Goal: Transaction & Acquisition: Purchase product/service

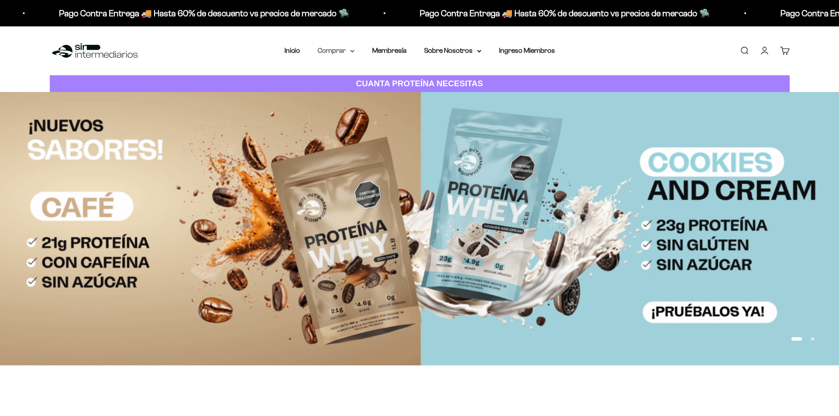
click at [345, 50] on summary "Comprar" at bounding box center [335, 50] width 37 height 11
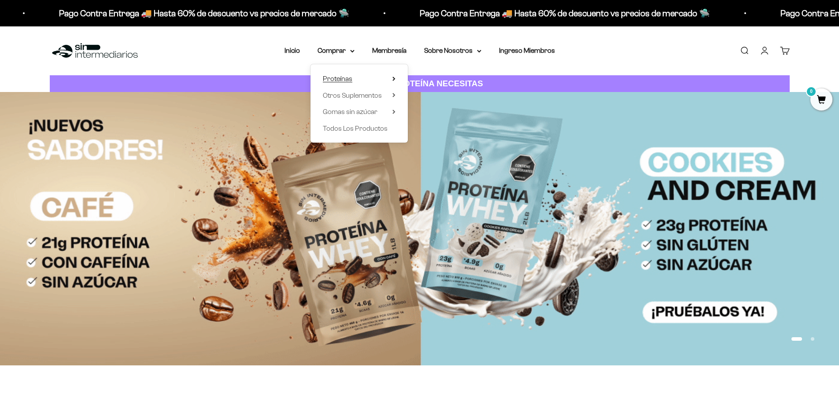
click at [329, 77] on span "Proteínas" at bounding box center [338, 78] width 30 height 7
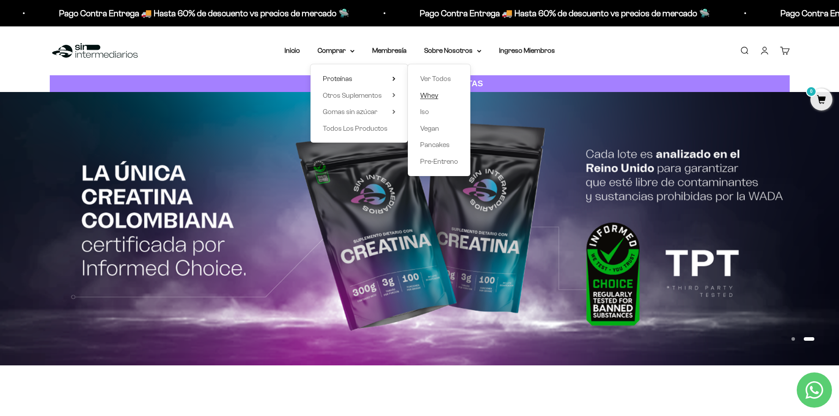
click at [431, 92] on span "Whey" at bounding box center [429, 95] width 18 height 7
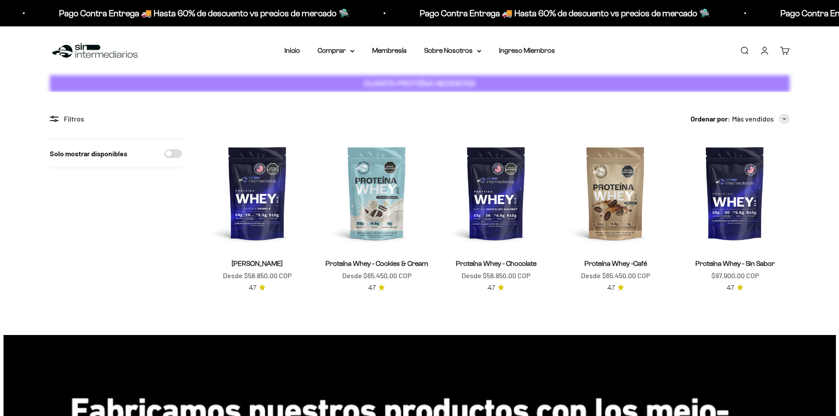
click at [760, 49] on link "Iniciar sesión" at bounding box center [765, 51] width 10 height 10
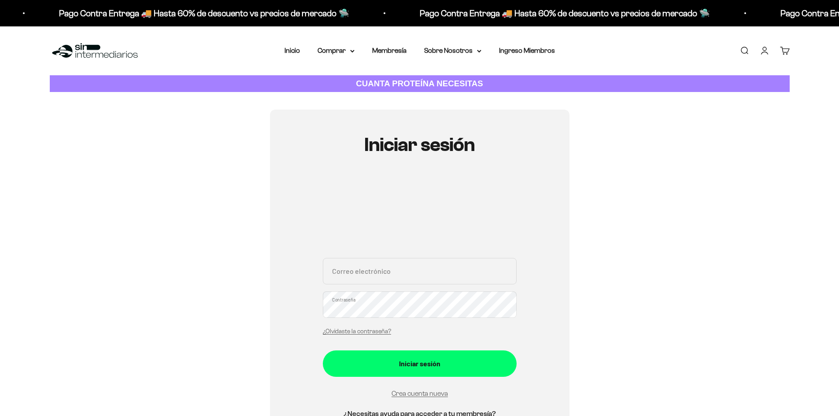
click at [760, 53] on link "Iniciar sesión" at bounding box center [765, 51] width 10 height 10
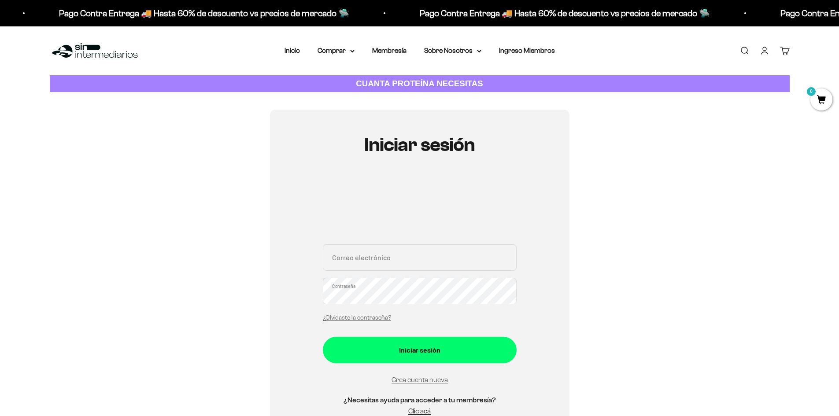
click at [404, 261] on input "Correo electrónico" at bounding box center [420, 257] width 194 height 26
type input "[EMAIL_ADDRESS][DOMAIN_NAME]"
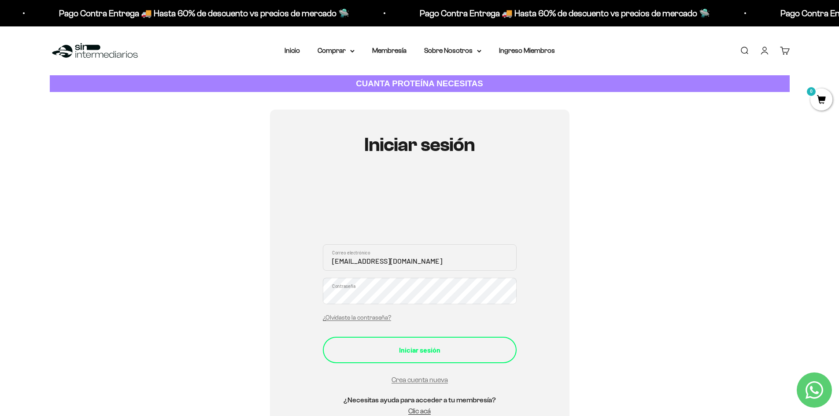
click at [455, 356] on button "Iniciar sesión" at bounding box center [420, 350] width 194 height 26
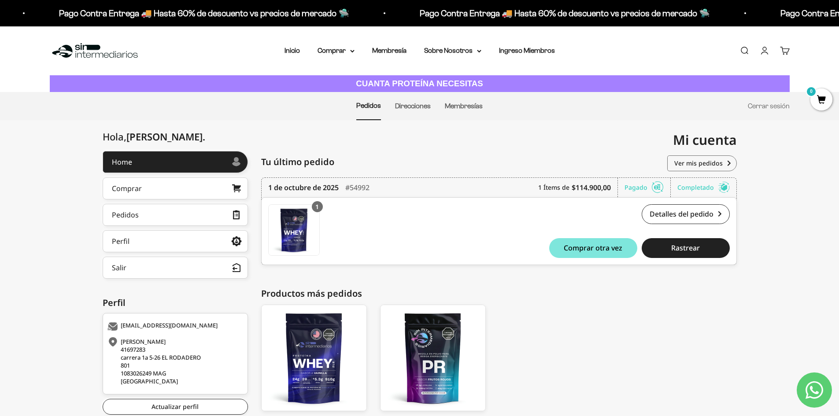
click at [498, 263] on div "1 Proteína Whey - Vainilla - Vainilla / 2 libras (910g) Proteína Whey - Vainill…" at bounding box center [499, 231] width 476 height 68
click at [166, 196] on link "Comprar" at bounding box center [175, 188] width 145 height 22
click at [388, 49] on link "Membresía" at bounding box center [389, 50] width 34 height 7
click at [340, 48] on summary "Comprar" at bounding box center [335, 50] width 37 height 11
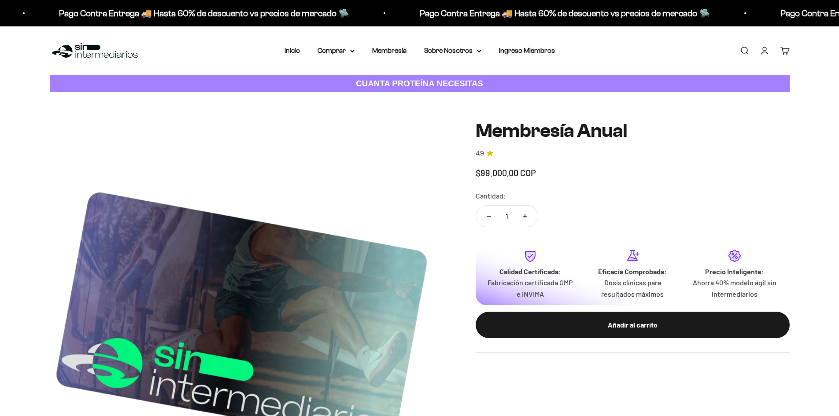
click at [306, 53] on nav "Inicio Comprar Proteínas Ver Todos Whey Iso Vegan" at bounding box center [419, 50] width 270 height 11
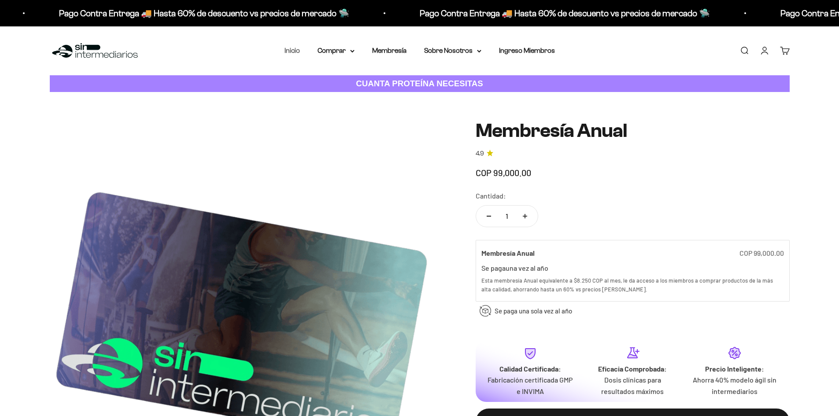
click at [299, 52] on link "Inicio" at bounding box center [291, 50] width 15 height 7
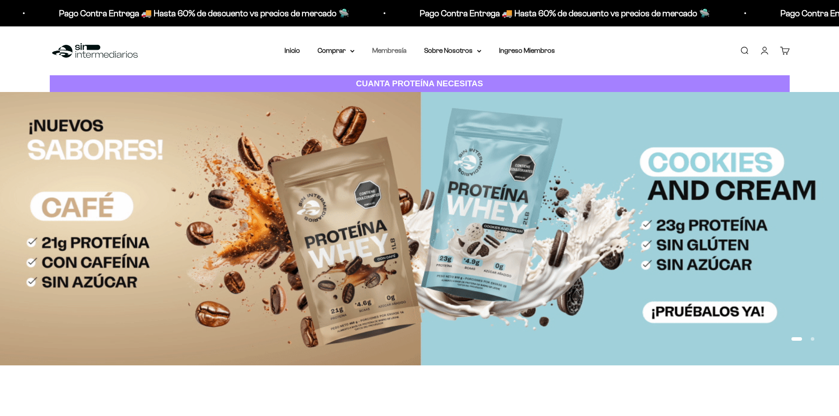
click at [385, 48] on link "Membresía" at bounding box center [389, 50] width 34 height 7
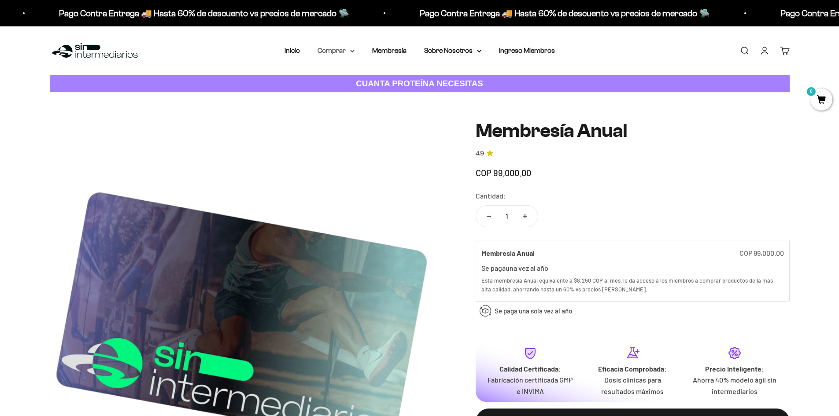
click at [332, 49] on summary "Comprar" at bounding box center [335, 50] width 37 height 11
click at [351, 80] on span "Proteínas" at bounding box center [338, 78] width 30 height 7
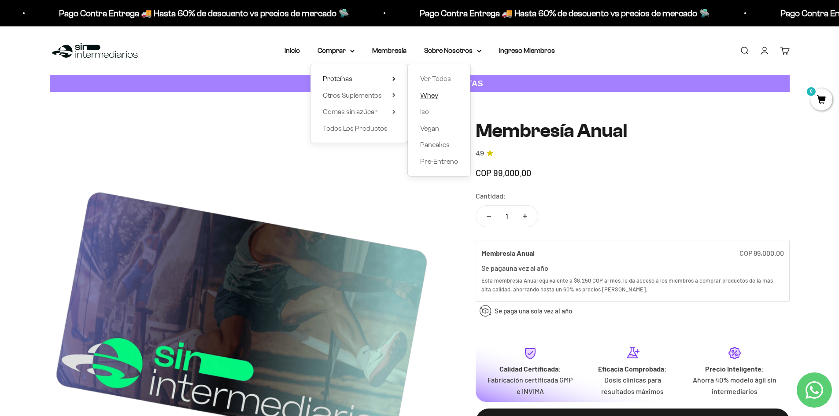
click at [430, 95] on span "Whey" at bounding box center [429, 95] width 18 height 7
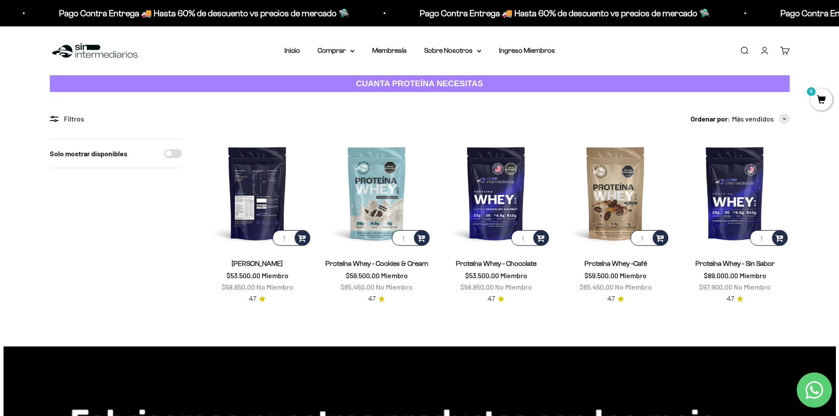
click at [266, 232] on img at bounding box center [257, 193] width 109 height 109
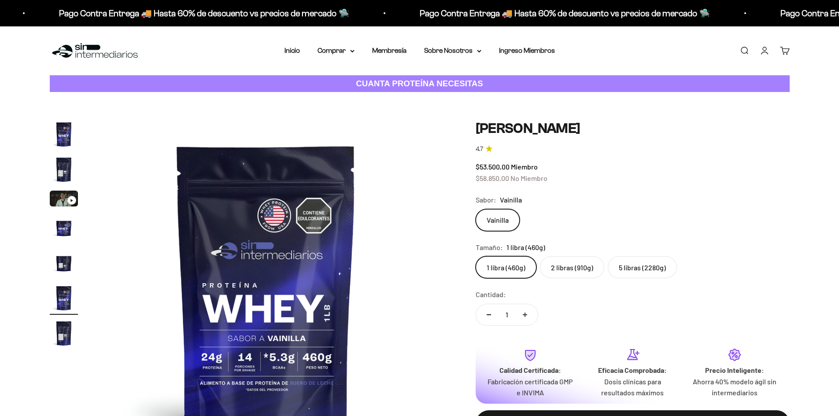
click at [655, 263] on label "5 libras (2280g)" at bounding box center [642, 267] width 69 height 22
click at [476, 256] on input "5 libras (2280g)" at bounding box center [475, 256] width 0 height 0
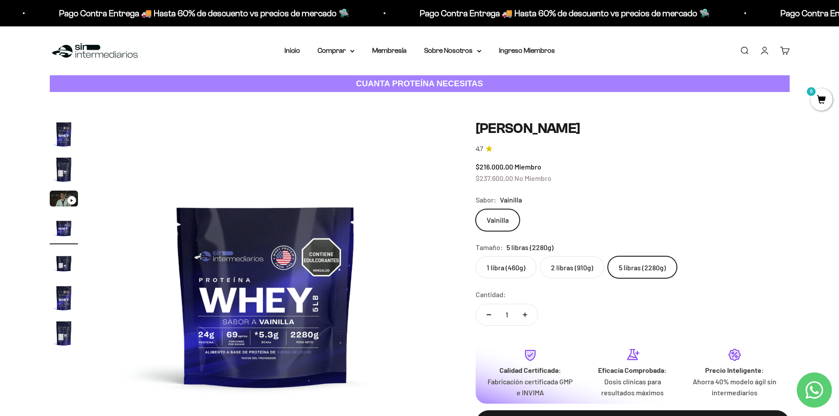
click at [473, 180] on div "Zoom Ir al artículo 1 Ir al artículo 2 Ir al artículo 3 Ir al artículo 4 Ir al …" at bounding box center [420, 287] width 740 height 334
drag, startPoint x: 469, startPoint y: 166, endPoint x: 573, endPoint y: 170, distance: 103.6
click at [566, 168] on div "Zoom Ir al artículo 1 Ir al artículo 2 Ir al artículo 3 Ir al artículo 4 Ir al …" at bounding box center [420, 287] width 740 height 334
click at [610, 185] on safe-sticky "Proteína Whey - Vainilla 4.7 $216.000,00 Miembro $237.600,00 No Miembro Calidad…" at bounding box center [633, 285] width 314 height 331
click at [252, 343] on img at bounding box center [266, 287] width 334 height 334
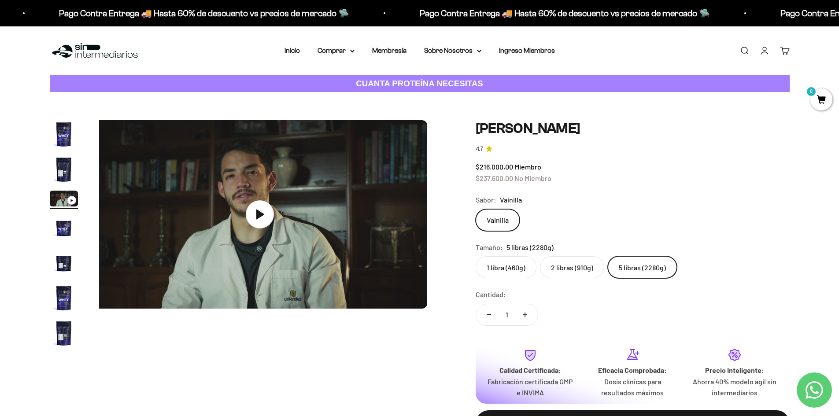
scroll to position [0, 690]
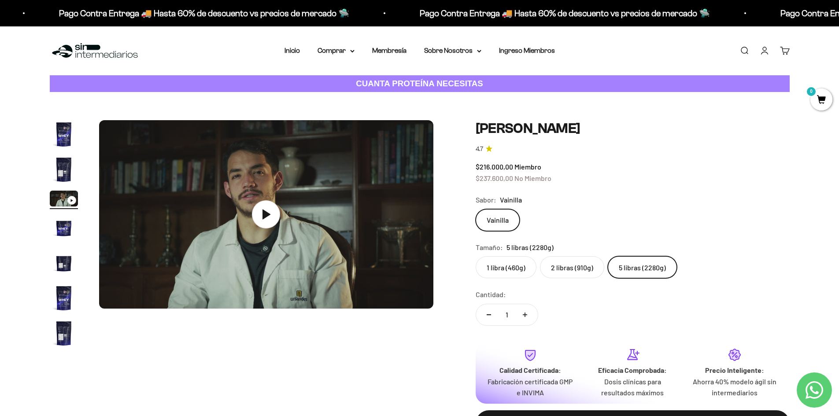
click at [52, 237] on img "Ir al artículo 4" at bounding box center [64, 228] width 28 height 28
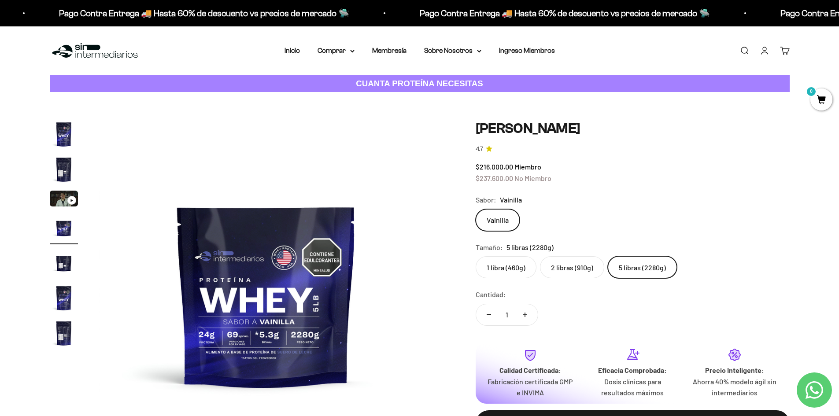
scroll to position [0, 1035]
drag, startPoint x: 53, startPoint y: 328, endPoint x: 72, endPoint y: 296, distance: 36.9
click at [53, 328] on img "Ir al artículo 7" at bounding box center [64, 333] width 28 height 28
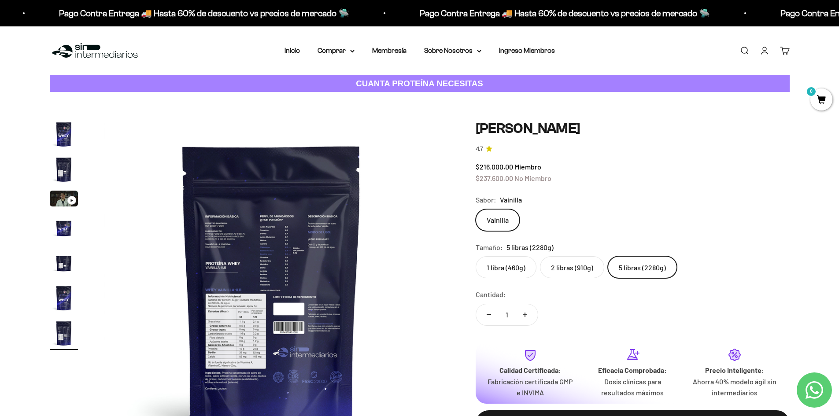
click at [62, 268] on img "Ir al artículo 5" at bounding box center [64, 263] width 28 height 28
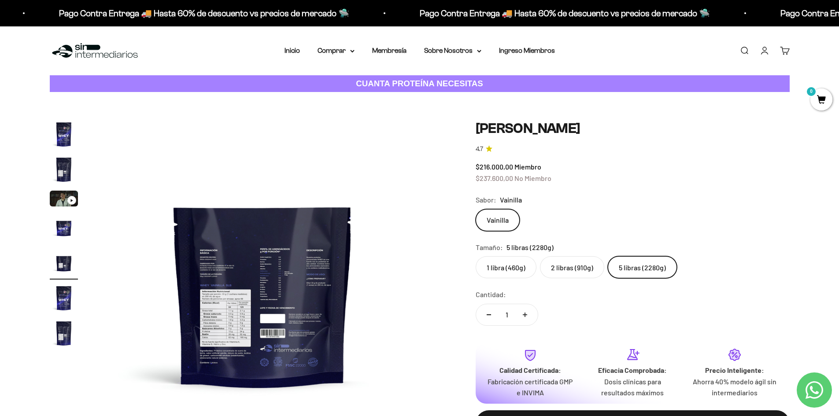
scroll to position [0, 1380]
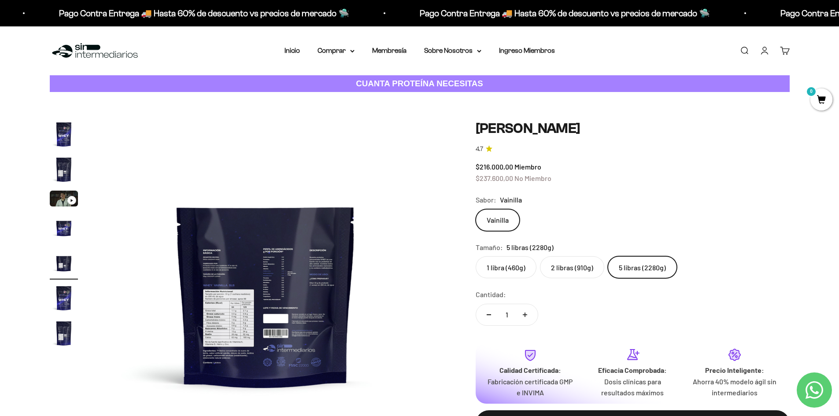
click at [661, 266] on label "5 libras (2280g)" at bounding box center [642, 267] width 69 height 22
click at [476, 256] on input "5 libras (2280g)" at bounding box center [475, 256] width 0 height 0
click at [583, 268] on label "2 libras (910g)" at bounding box center [572, 267] width 64 height 22
click at [476, 256] on input "2 libras (910g)" at bounding box center [475, 256] width 0 height 0
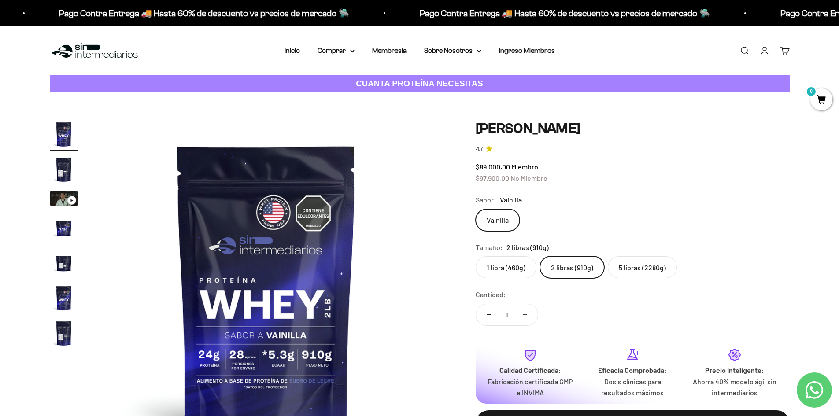
click at [642, 270] on label "5 libras (2280g)" at bounding box center [642, 267] width 69 height 22
click at [476, 256] on input "5 libras (2280g)" at bounding box center [475, 256] width 0 height 0
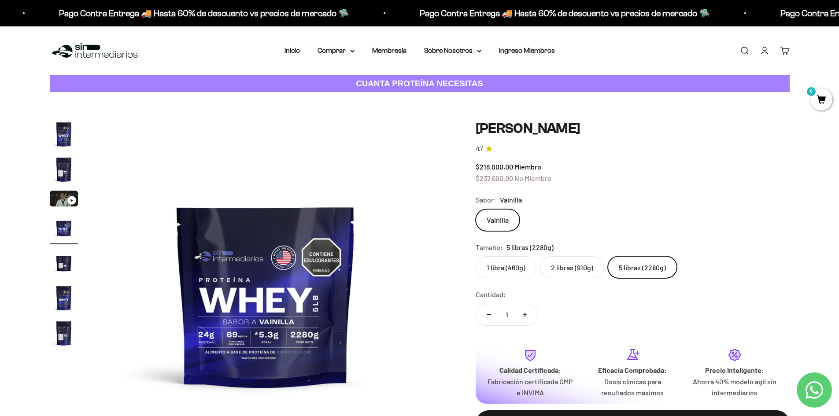
click at [289, 46] on li "Inicio" at bounding box center [291, 50] width 15 height 11
click at [291, 47] on link "Inicio" at bounding box center [291, 50] width 15 height 7
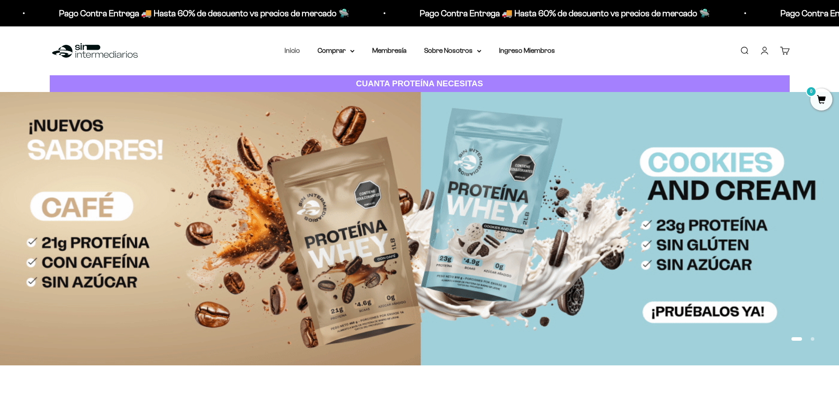
click at [293, 48] on link "Inicio" at bounding box center [291, 50] width 15 height 7
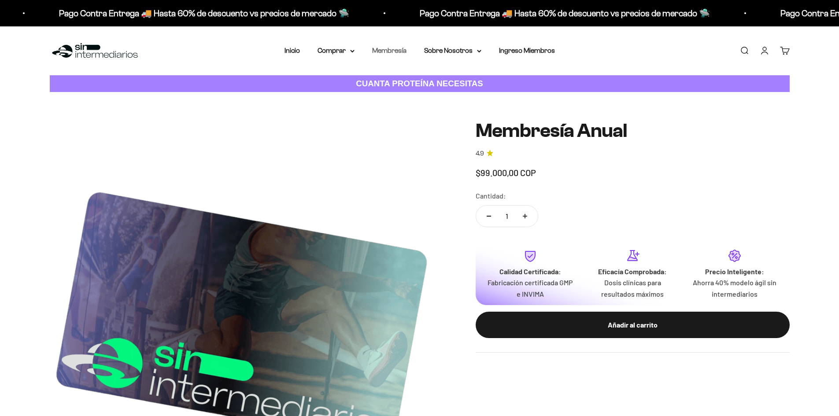
click at [386, 53] on link "Membresía" at bounding box center [389, 50] width 34 height 7
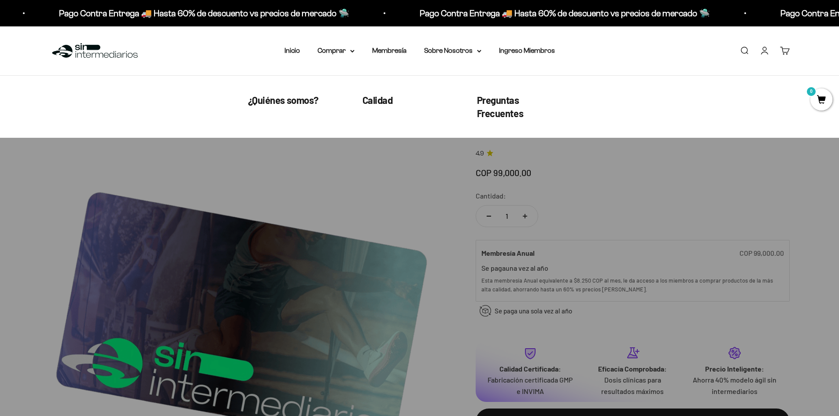
drag, startPoint x: 299, startPoint y: 46, endPoint x: 413, endPoint y: 28, distance: 115.9
click at [298, 46] on li "Inicio" at bounding box center [291, 50] width 15 height 11
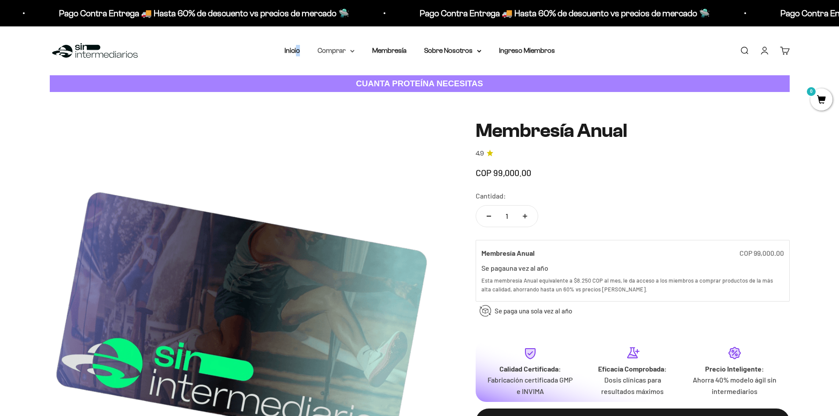
click at [331, 55] on summary "Comprar" at bounding box center [335, 50] width 37 height 11
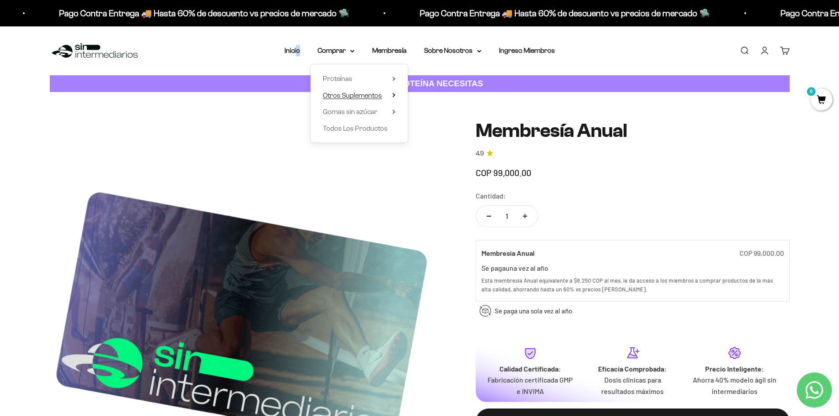
click at [353, 92] on span "Otros Suplementos" at bounding box center [352, 95] width 59 height 7
click at [355, 115] on span "Gomas sin azúcar" at bounding box center [350, 111] width 55 height 7
